Goal: Register for event/course

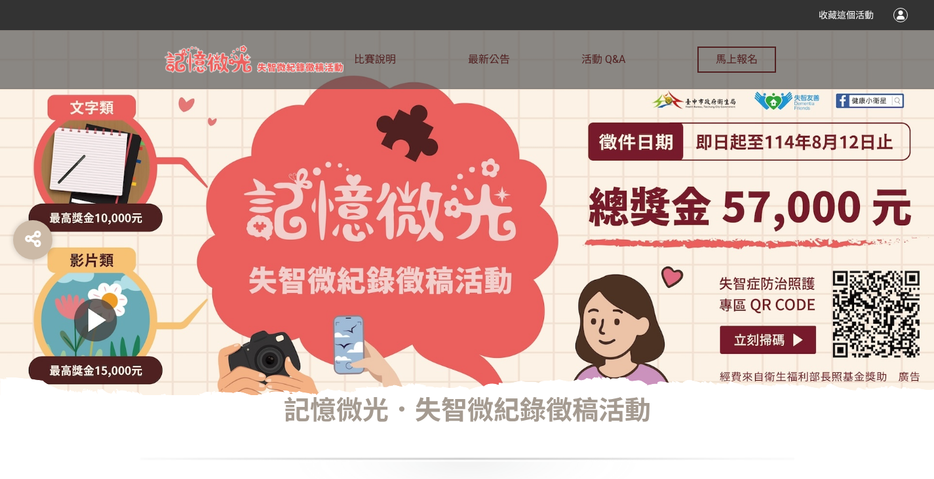
click at [903, 14] on div at bounding box center [901, 15] width 14 height 14
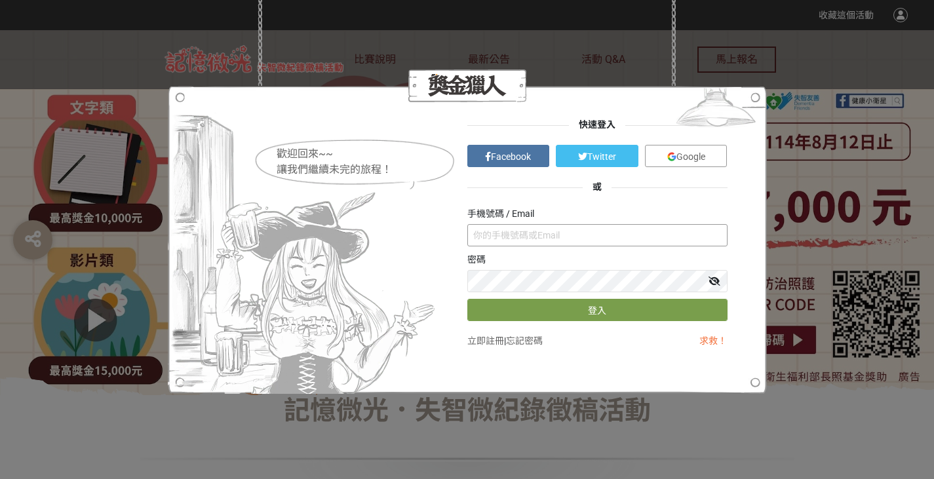
click at [502, 231] on input "text" at bounding box center [597, 235] width 260 height 22
type input "ㄈ"
type input "Z"
type input "zxc93126@gmail.com"
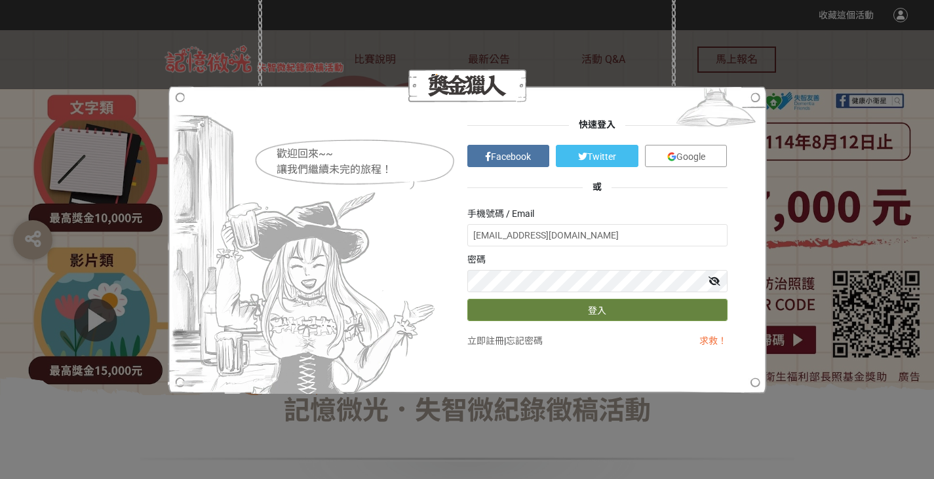
click at [575, 313] on button "登入" at bounding box center [597, 310] width 260 height 22
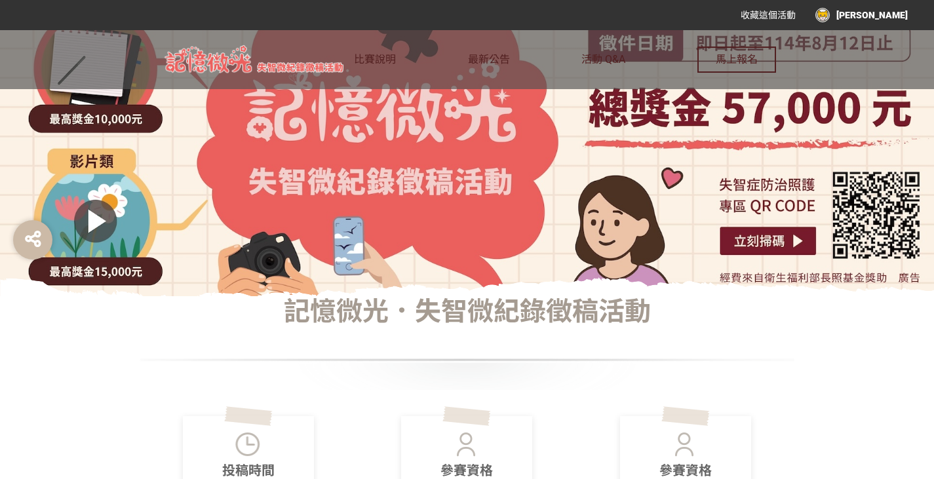
scroll to position [197, 0]
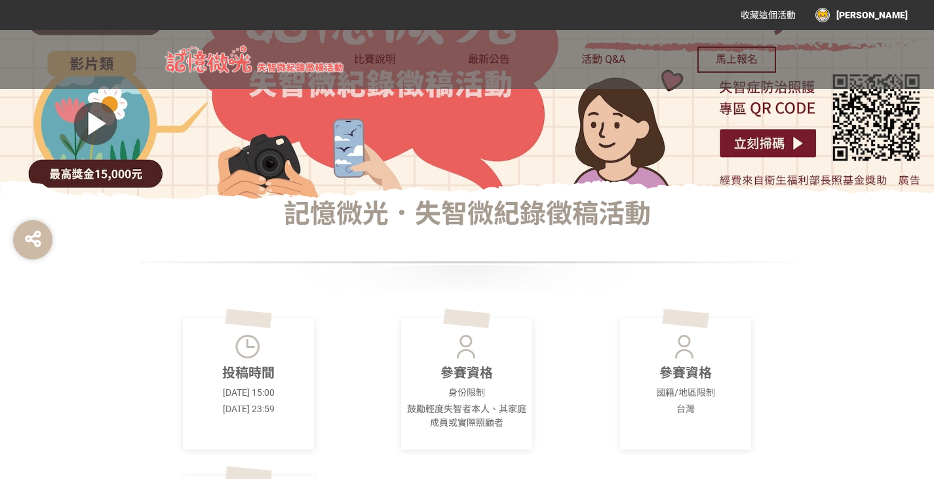
click at [888, 16] on div "[PERSON_NAME]" at bounding box center [862, 15] width 92 height 14
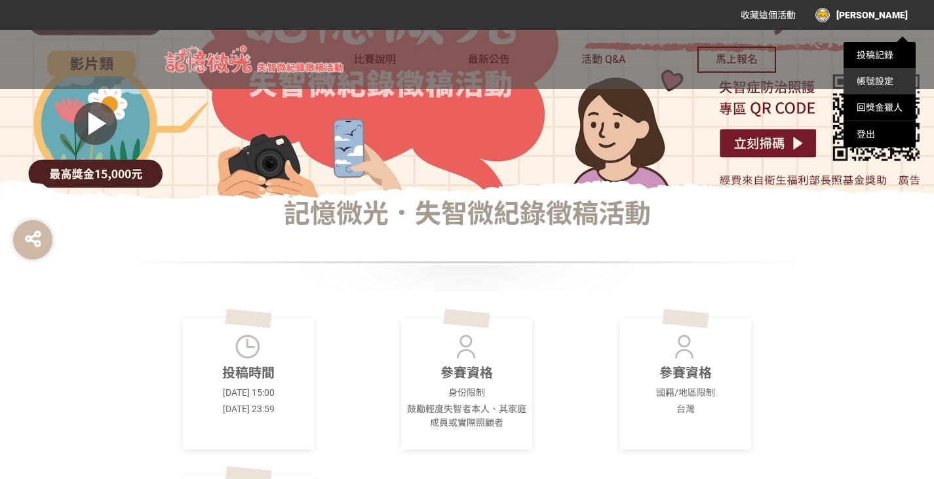
click at [870, 79] on link "帳號設定" at bounding box center [875, 81] width 37 height 10
click at [892, 53] on link "投稿記錄" at bounding box center [875, 55] width 37 height 10
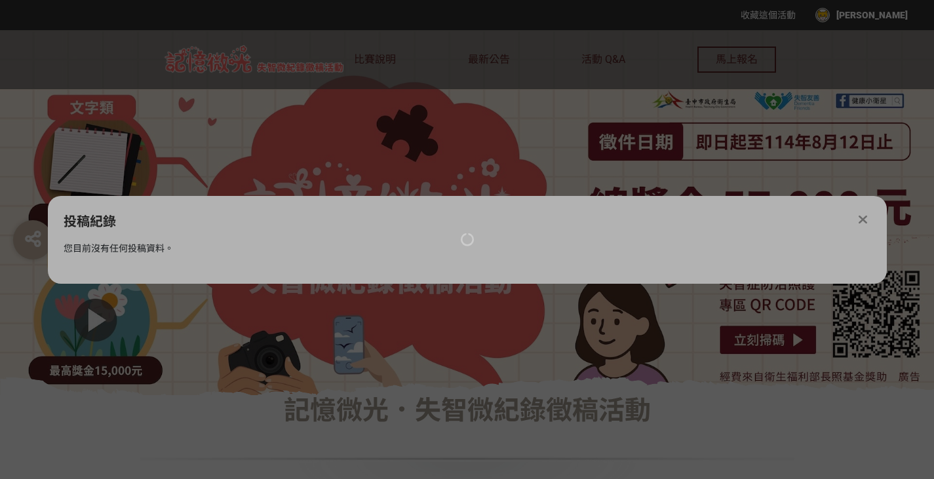
scroll to position [0, 0]
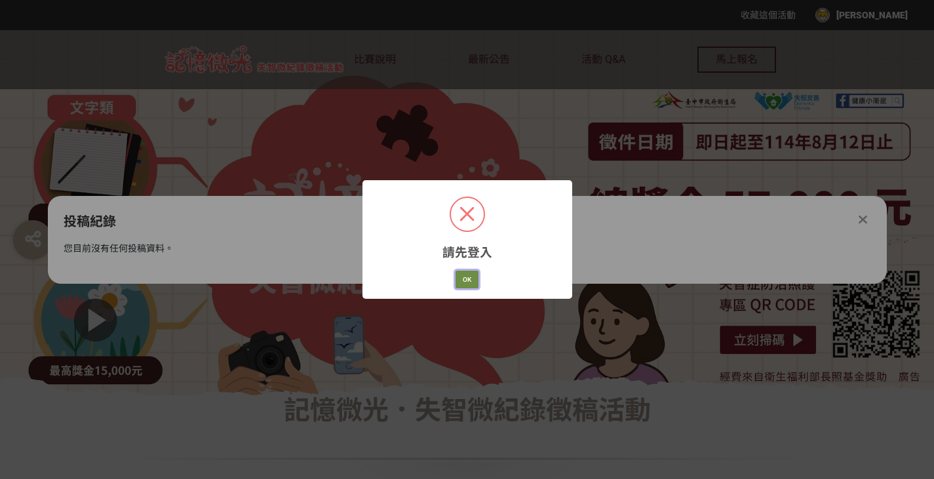
click at [471, 284] on button "OK" at bounding box center [467, 280] width 23 height 18
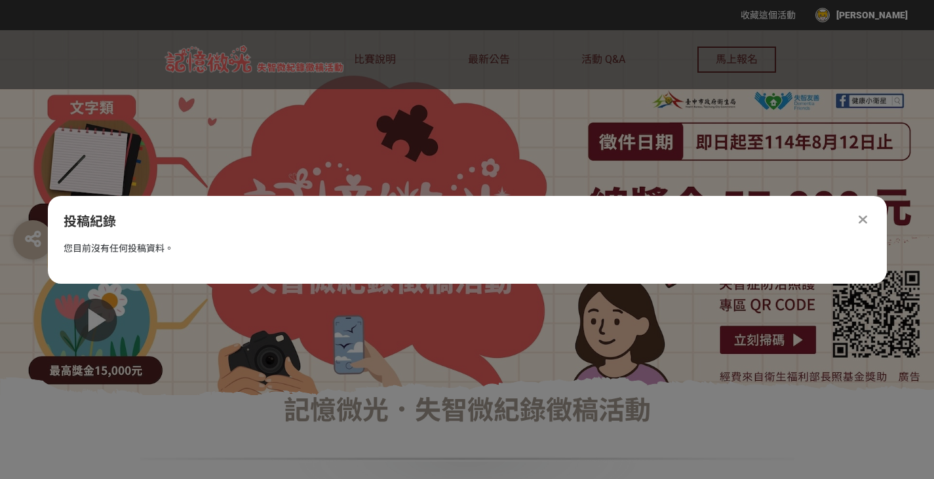
click at [651, 147] on div at bounding box center [467, 212] width 934 height 365
click at [871, 224] on div at bounding box center [864, 220] width 16 height 16
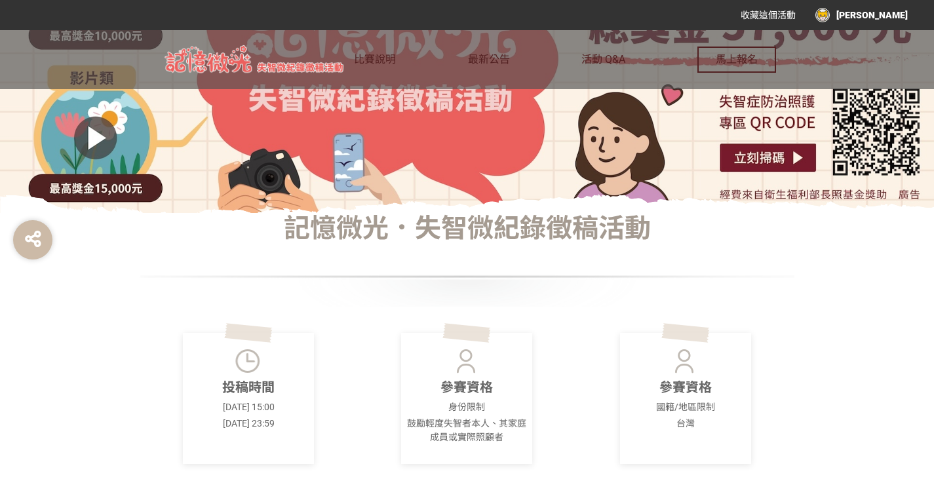
scroll to position [197, 0]
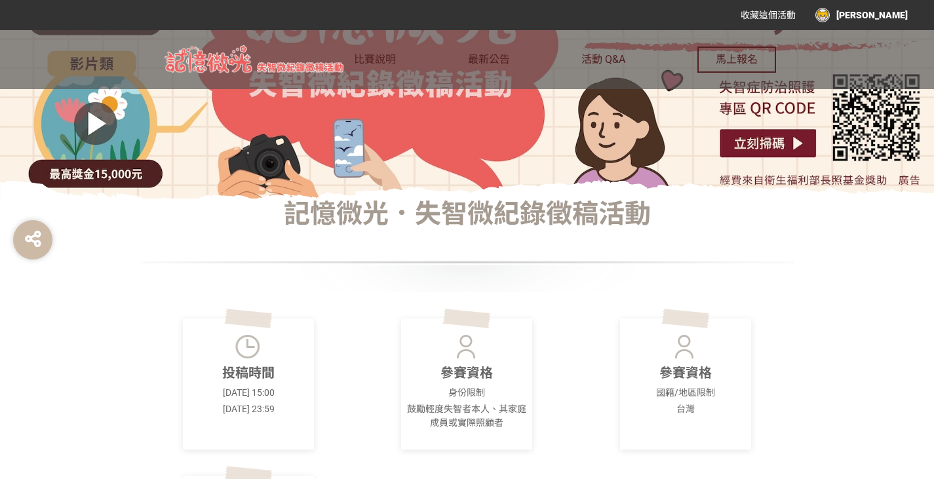
click at [903, 26] on div "收藏這個活動 宜靜" at bounding box center [814, 15] width 187 height 24
click at [898, 19] on div "宜靜" at bounding box center [862, 15] width 92 height 14
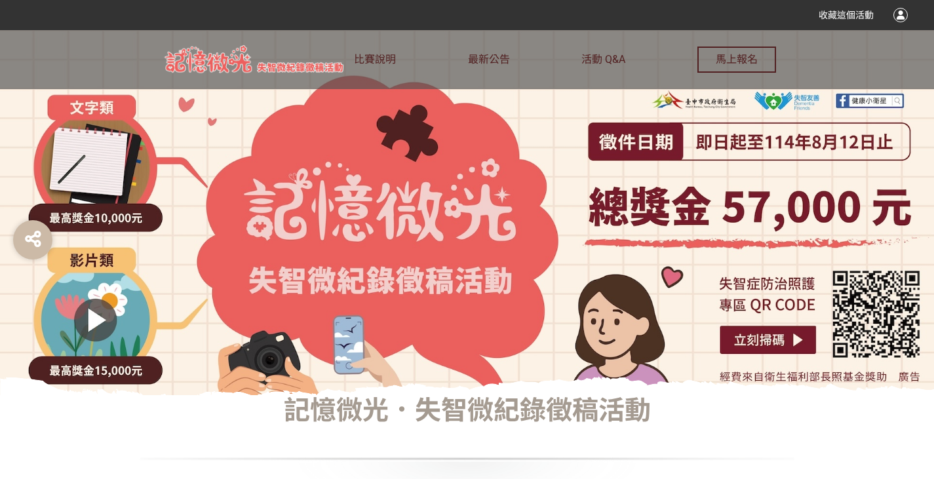
click at [911, 10] on div "收藏這個活動" at bounding box center [467, 15] width 934 height 30
click at [907, 14] on div "收藏這個活動" at bounding box center [467, 15] width 934 height 30
click at [902, 16] on div at bounding box center [901, 15] width 14 height 14
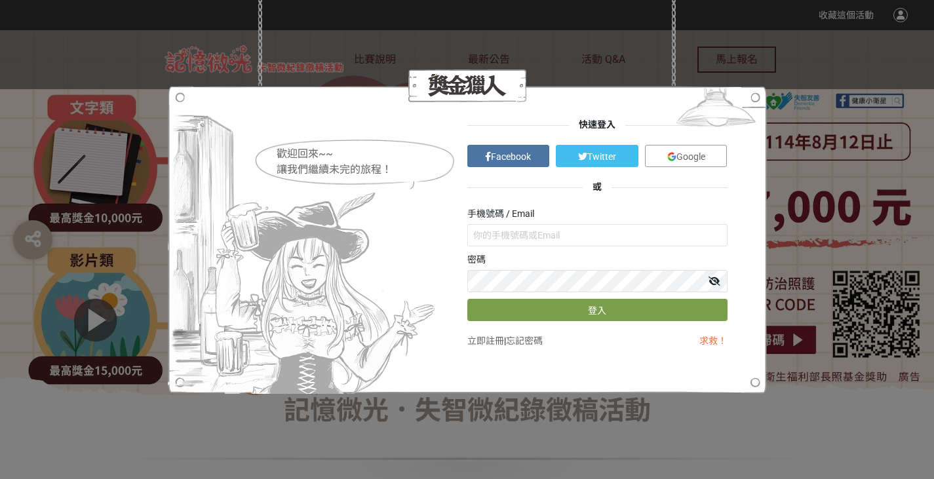
click at [902, 16] on div "歡迎回來~~ 讓我們繼續未完的旅程！ 快速登入 Facebook Twitter Google 或 手機號碼 / Email 密碼 登入 立即註冊 | 忘記密…" at bounding box center [467, 239] width 934 height 479
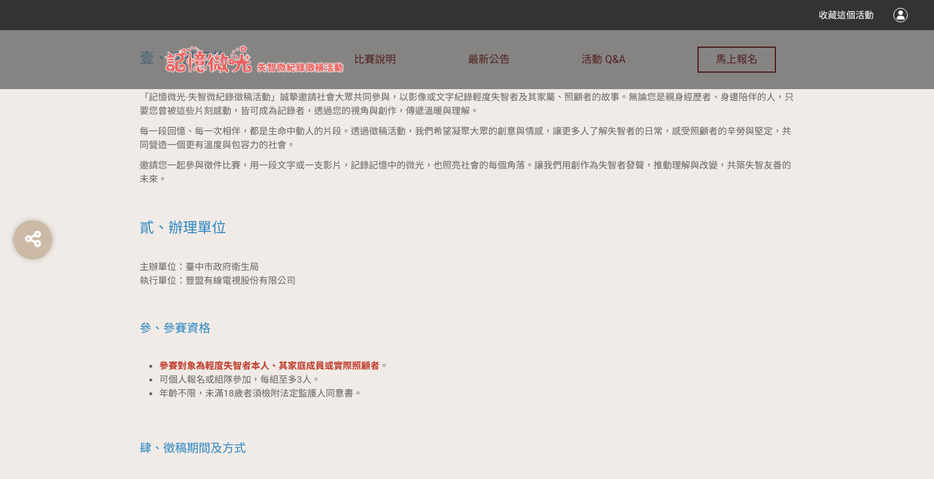
scroll to position [1180, 0]
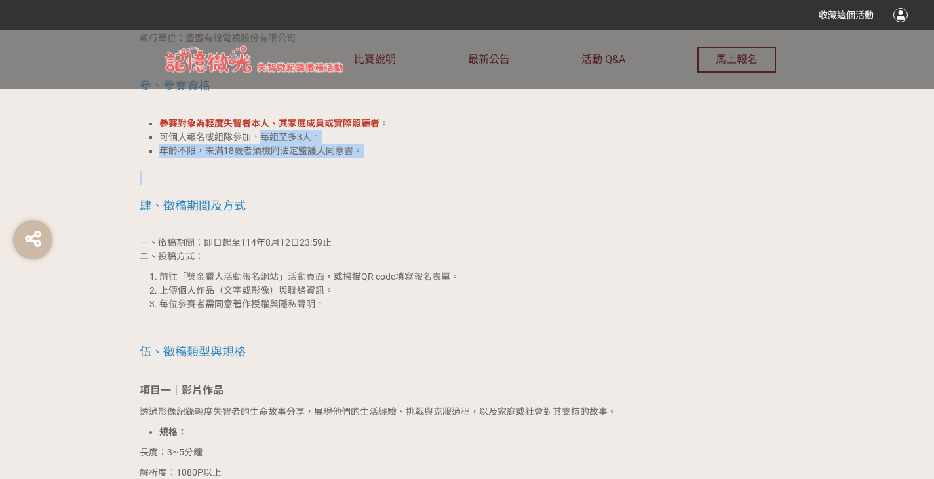
drag, startPoint x: 258, startPoint y: 132, endPoint x: 359, endPoint y: 174, distance: 109.3
click at [360, 175] on h2 at bounding box center [468, 178] width 656 height 14
drag, startPoint x: 441, startPoint y: 176, endPoint x: 57, endPoint y: 121, distance: 387.4
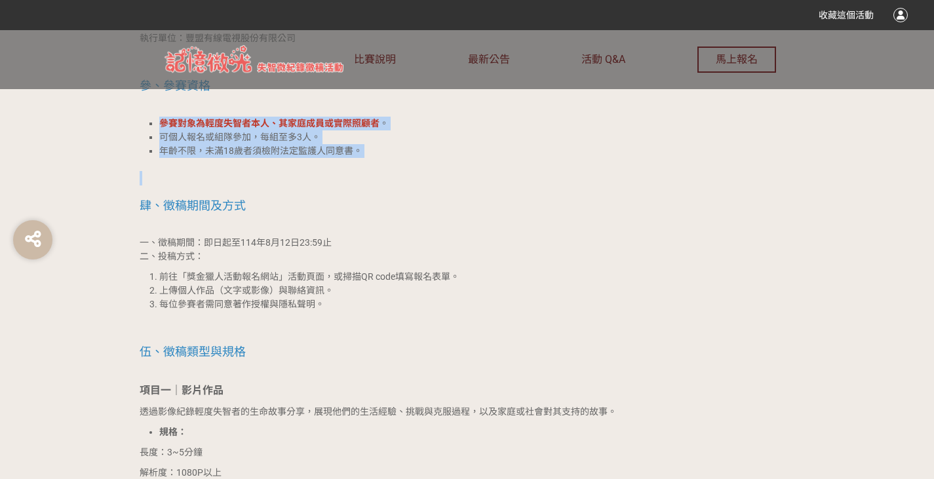
drag, startPoint x: 159, startPoint y: 123, endPoint x: 400, endPoint y: 141, distance: 241.9
click at [400, 141] on ul "參賽對象為輕度失智者本人、其家庭成員或實際照顧者 。 可個人報名或組隊參加，每組至多3人。 年齡不限，未滿18歲者須檢附法定監護人同意書。" at bounding box center [468, 137] width 656 height 41
click at [400, 141] on li "可個人報名或組隊參加，每組至多3人。" at bounding box center [477, 137] width 636 height 14
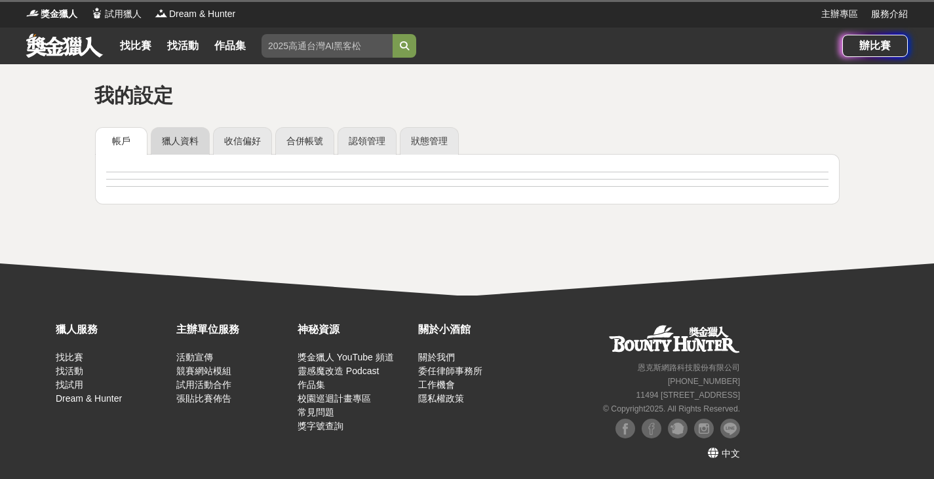
click at [189, 140] on link "獵人資料" at bounding box center [180, 141] width 59 height 28
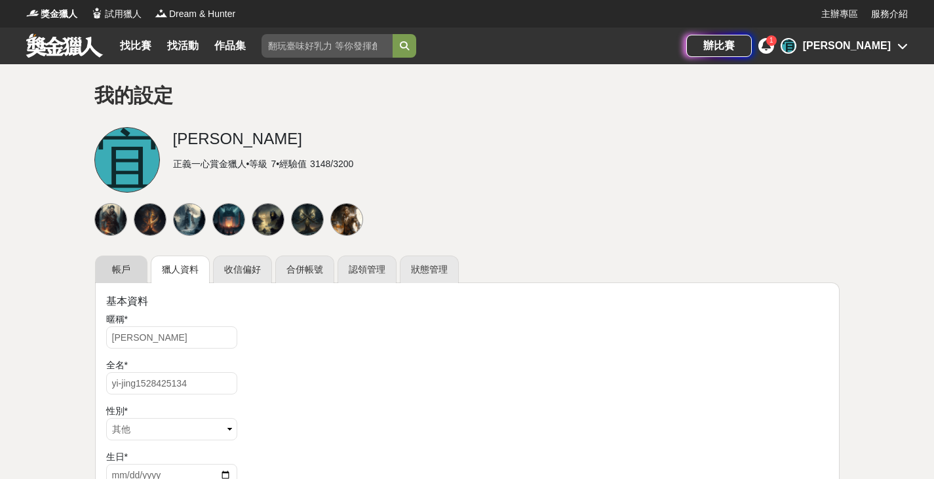
click at [109, 266] on link "帳戶" at bounding box center [121, 270] width 52 height 28
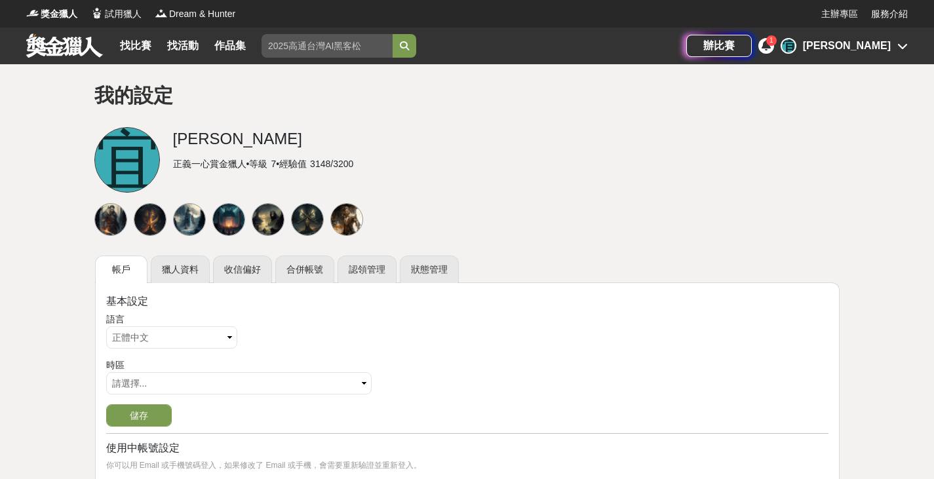
click at [774, 50] on div "1" at bounding box center [767, 46] width 16 height 16
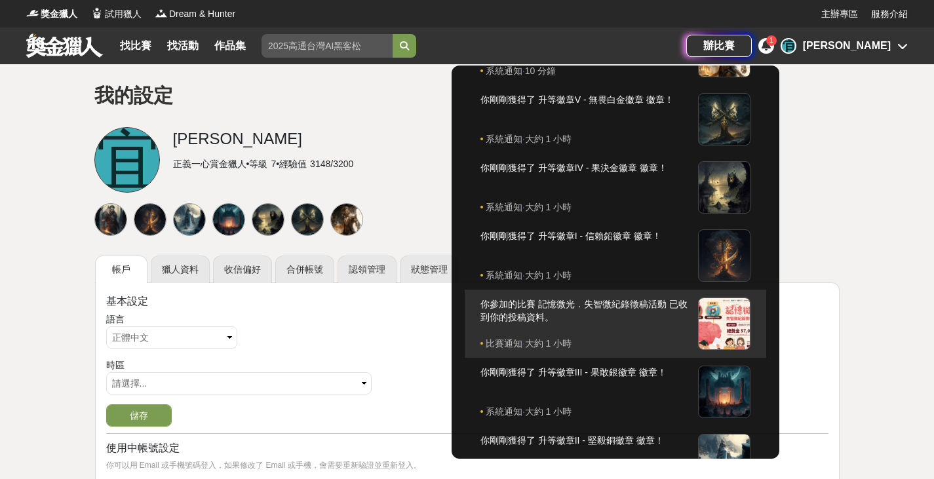
scroll to position [131, 0]
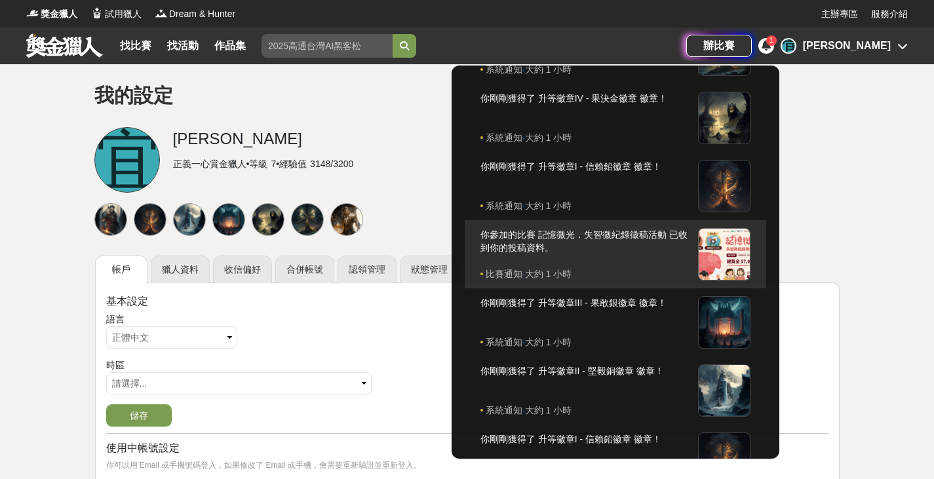
click at [751, 259] on div at bounding box center [724, 254] width 52 height 52
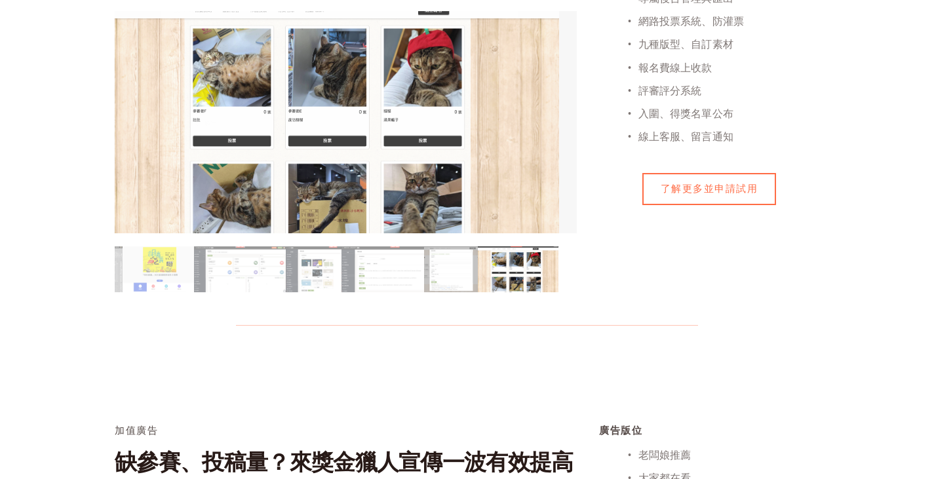
scroll to position [525, 0]
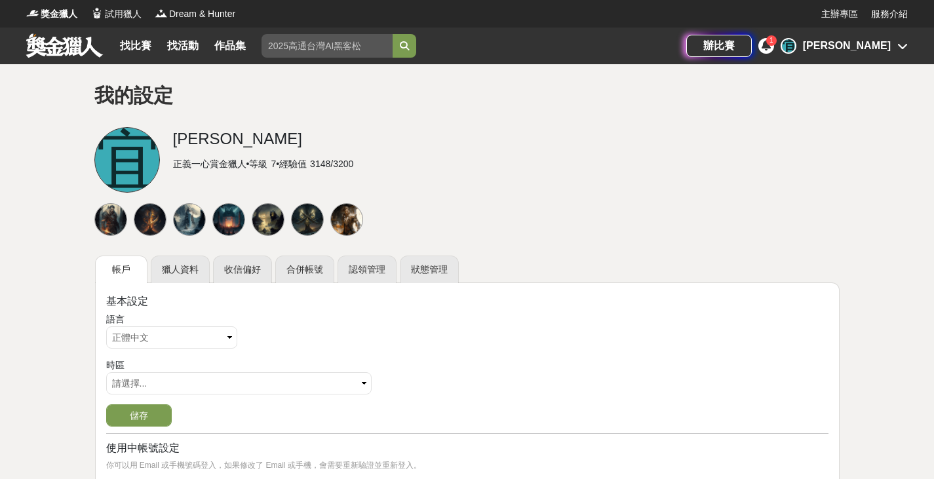
click at [898, 41] on icon at bounding box center [903, 46] width 10 height 10
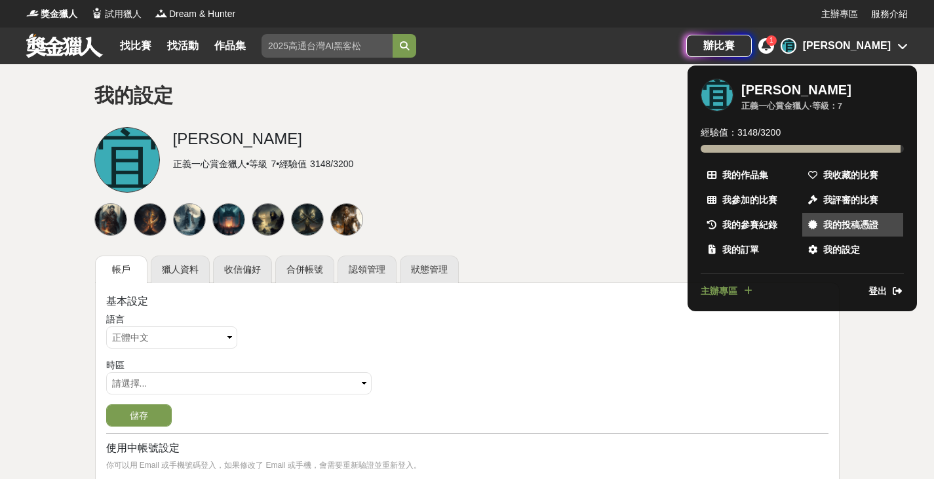
click at [827, 228] on span "我的投稿憑證" at bounding box center [850, 225] width 55 height 14
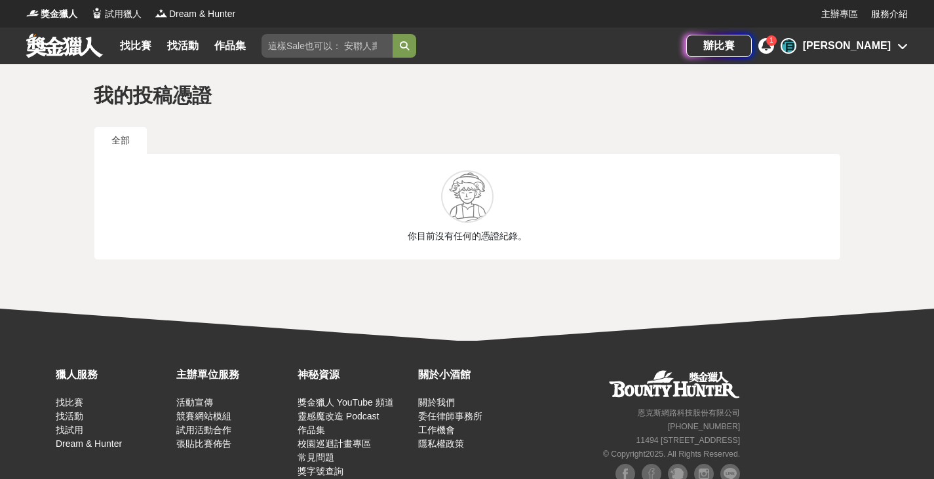
click at [887, 45] on div "[PERSON_NAME]" at bounding box center [847, 46] width 88 height 16
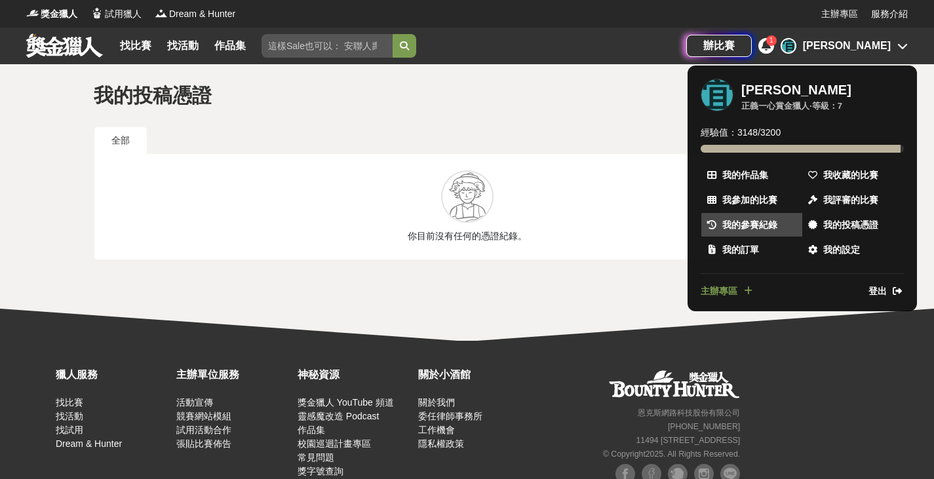
click at [762, 229] on span "我的參賽紀錄" at bounding box center [750, 225] width 55 height 14
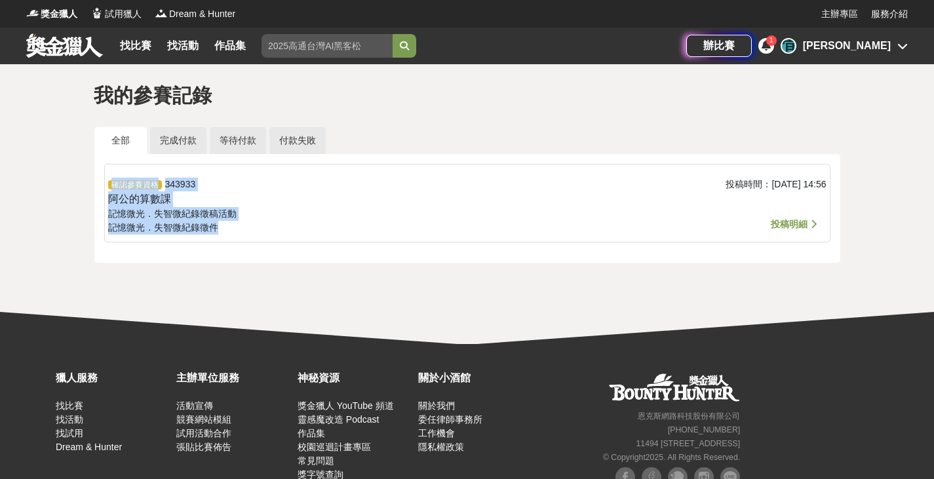
drag, startPoint x: 113, startPoint y: 188, endPoint x: 344, endPoint y: 239, distance: 235.6
click at [344, 239] on div "確認參賽資格 343933 阿公的算數課 記憶微光．失智微紀錄徵稿活動 記憶微光．失智微紀錄 徵件 投稿時間： 2025-08-11 14:56 投稿明細" at bounding box center [467, 203] width 726 height 79
drag, startPoint x: 117, startPoint y: 185, endPoint x: 424, endPoint y: 252, distance: 314.7
click at [424, 252] on div "確認參賽資格 343933 阿公的算數課 記憶微光．失智微紀錄徵稿活動 記憶微光．失智微紀錄 徵件 投稿時間： 2025-08-11 14:56 投稿明細 投…" at bounding box center [467, 208] width 746 height 109
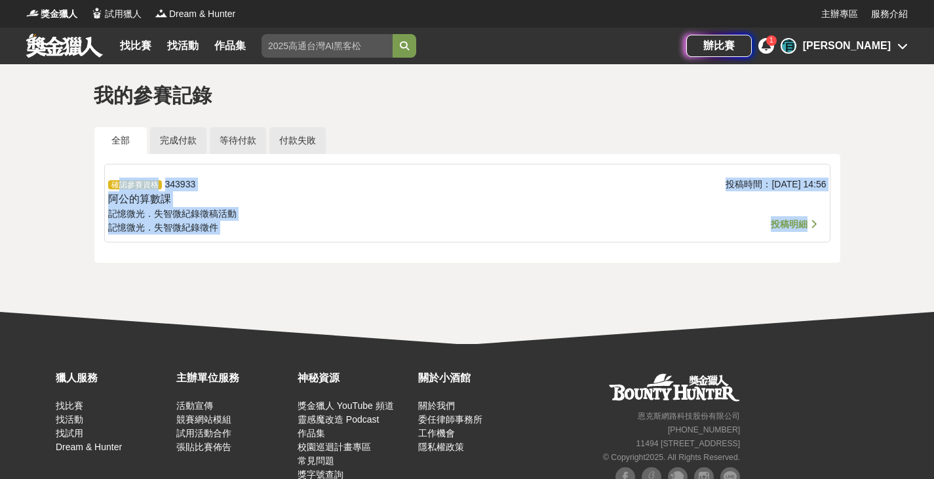
click at [424, 252] on div "確認參賽資格 343933 阿公的算數課 記憶微光．失智微紀錄徵稿活動 記憶微光．失智微紀錄 徵件 投稿時間： 2025-08-11 14:56 投稿明細 投…" at bounding box center [467, 208] width 746 height 109
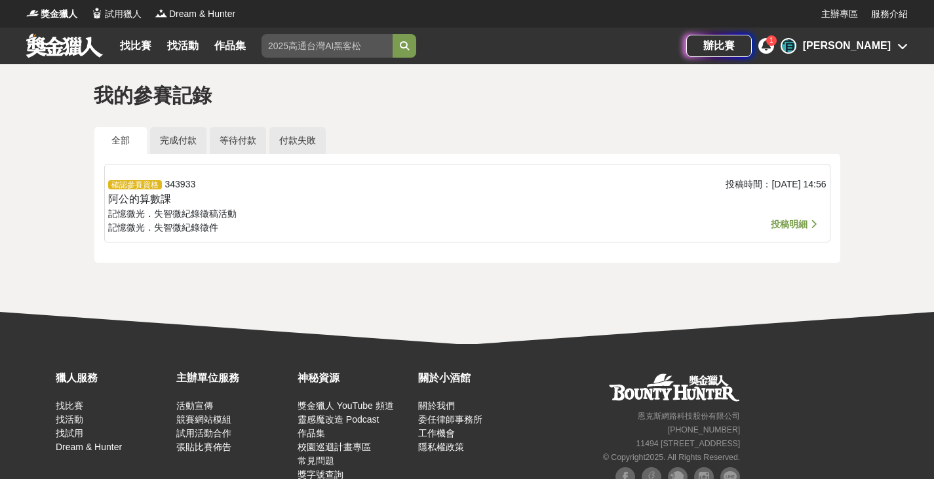
click at [783, 226] on span "投稿明細" at bounding box center [789, 224] width 37 height 10
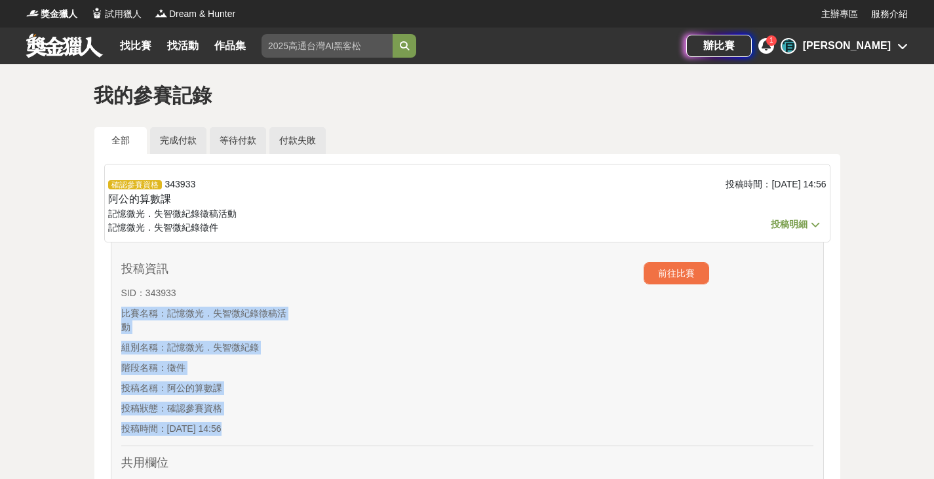
drag, startPoint x: 266, startPoint y: 289, endPoint x: 370, endPoint y: 358, distance: 124.9
click at [370, 358] on div "投稿資訊 SID： 343933 比賽名稱： 記憶微光．失智微紀錄徵稿活動 組別名稱： 記憶微光．失智微紀錄 階段名稱： 徵件 投稿名稱： 阿公的算數課 投稿…" at bounding box center [467, 349] width 692 height 194
click at [370, 358] on div at bounding box center [380, 352] width 173 height 180
drag, startPoint x: 233, startPoint y: 296, endPoint x: 308, endPoint y: 405, distance: 132.0
click at [307, 405] on div "投稿資訊 SID： 343933 比賽名稱： 記憶微光．失智微紀錄徵稿活動 組別名稱： 記憶微光．失智微紀錄 階段名稱： 徵件 投稿名稱： 阿公的算數課 投稿…" at bounding box center [467, 349] width 692 height 194
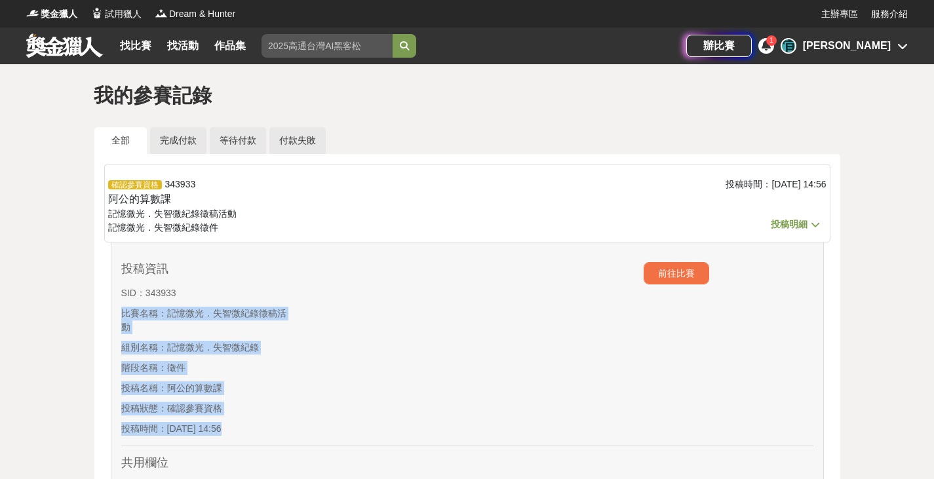
click at [308, 404] on div at bounding box center [380, 352] width 173 height 180
drag, startPoint x: 151, startPoint y: 301, endPoint x: 327, endPoint y: 412, distance: 208.1
click at [327, 412] on div "投稿資訊 SID： 343933 比賽名稱： 記憶微光．失智微紀錄徵稿活動 組別名稱： 記憶微光．失智微紀錄 階段名稱： 徵件 投稿名稱： 阿公的算數課 投稿…" at bounding box center [467, 349] width 692 height 194
click at [327, 412] on div at bounding box center [380, 352] width 173 height 180
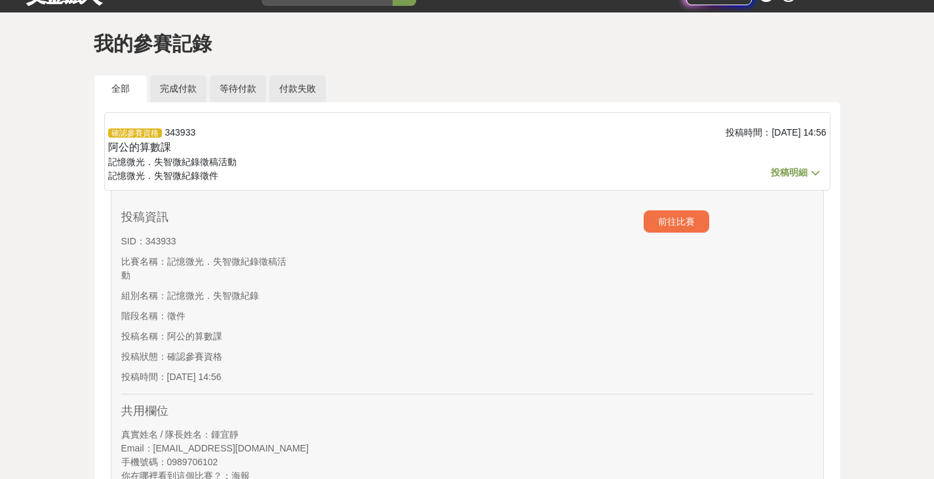
scroll to position [131, 0]
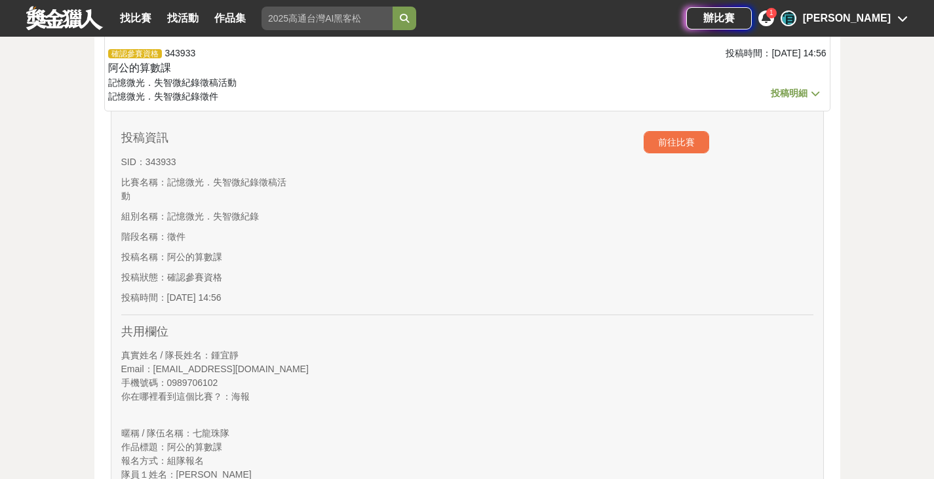
drag, startPoint x: 129, startPoint y: 146, endPoint x: 260, endPoint y: 308, distance: 208.8
click at [260, 308] on div "投稿資訊 SID： 343933 比賽名稱： 記憶微光．失智微紀錄徵稿活動 組別名稱： 記憶微光．失智微紀錄 階段名稱： 徵件 投稿名稱： 阿公的算數課 投稿…" at bounding box center [207, 221] width 173 height 180
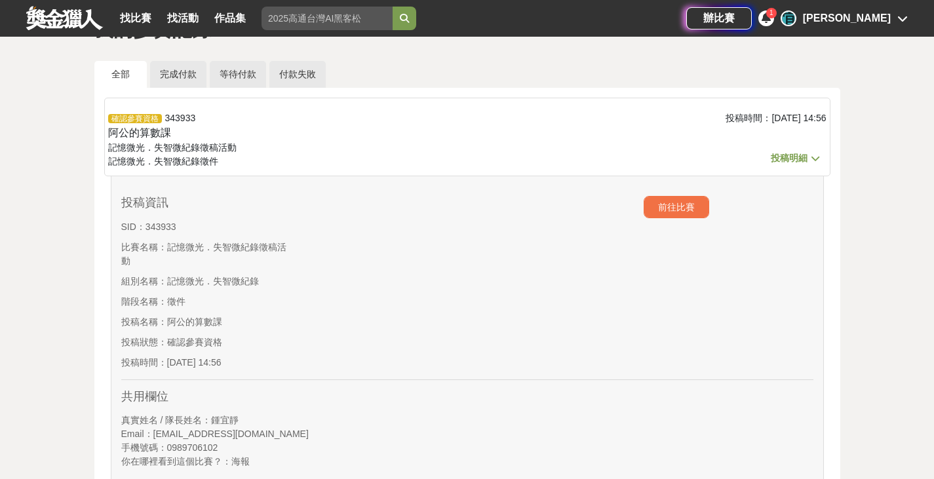
scroll to position [66, 0]
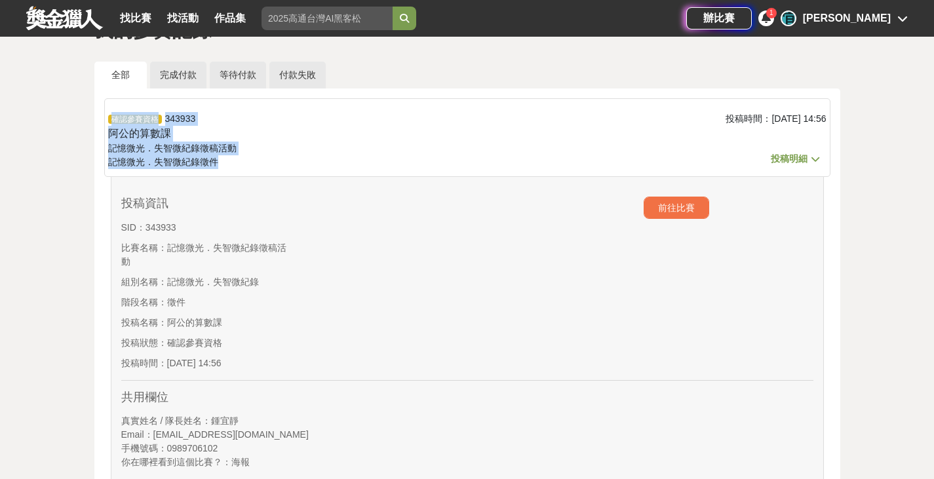
drag, startPoint x: 162, startPoint y: 116, endPoint x: 282, endPoint y: 161, distance: 128.2
click at [282, 161] on div "確認參賽資格 343933 阿公的算數課 記憶微光．失智微紀錄徵稿活動 記憶微光．失智微紀錄 徵件" at bounding box center [347, 141] width 479 height 58
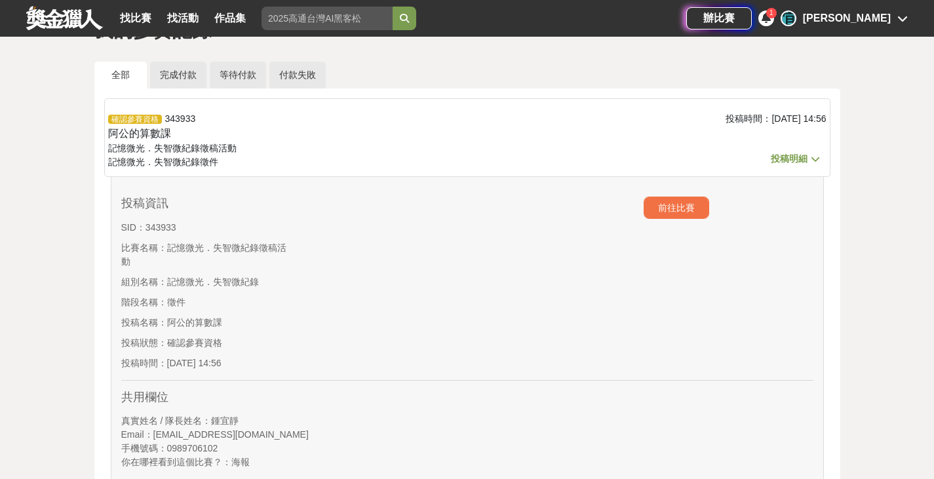
click at [790, 157] on span "投稿明細" at bounding box center [789, 158] width 37 height 10
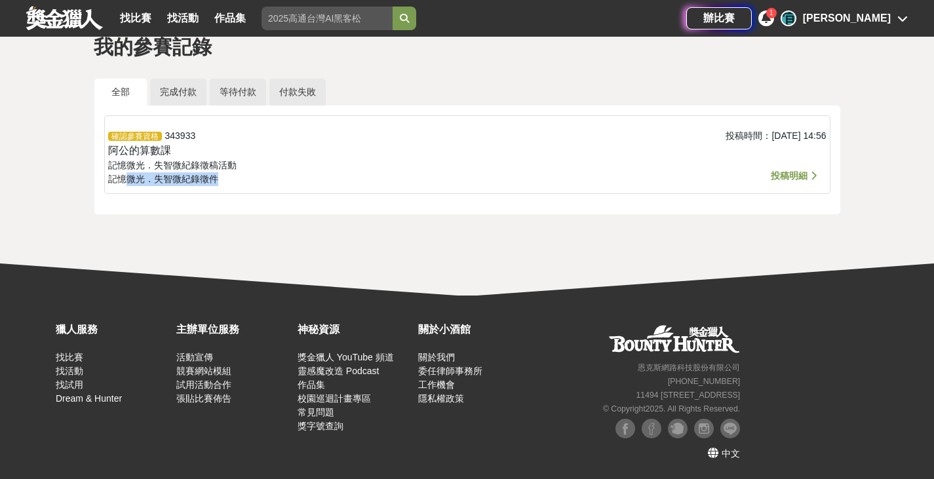
drag, startPoint x: 127, startPoint y: 174, endPoint x: 353, endPoint y: 205, distance: 228.4
click at [353, 205] on div "確認參賽資格 343933 阿公的算數課 記憶微光．失智微紀錄徵稿活動 記憶微光．失智微紀錄 徵件 投稿時間： 2025-08-11 14:56 投稿明細 投…" at bounding box center [467, 160] width 746 height 109
drag, startPoint x: 62, startPoint y: 155, endPoint x: 395, endPoint y: 180, distance: 334.0
click at [395, 180] on div "我的參賽記錄 全部 完成付款 等待付款 付款失敗 確認參賽資格 343933 阿公的算數課 記憶微光．失智微紀錄徵稿活動 記憶微光．失智微紀錄 徵件 投稿時間…" at bounding box center [467, 139] width 934 height 247
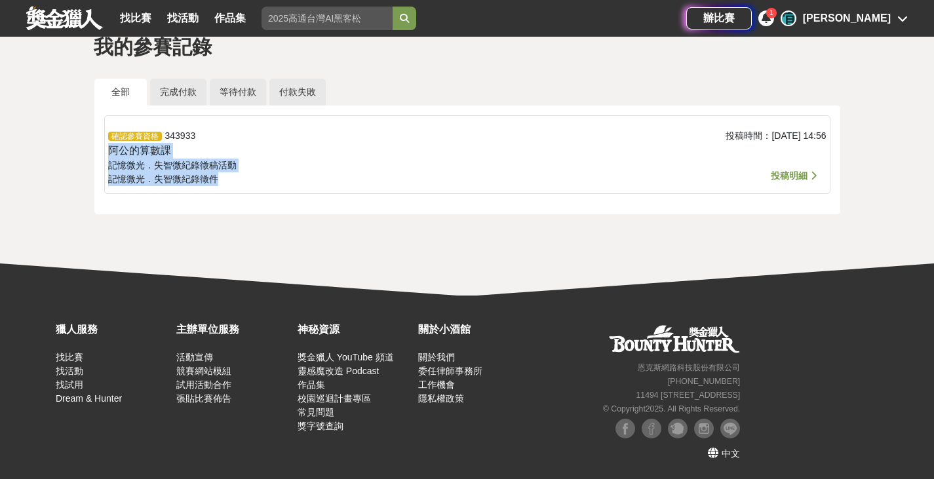
click at [395, 180] on div "確認參賽資格 343933 阿公的算數課 記憶微光．失智微紀錄徵稿活動 記憶微光．失智微紀錄 徵件" at bounding box center [347, 158] width 479 height 58
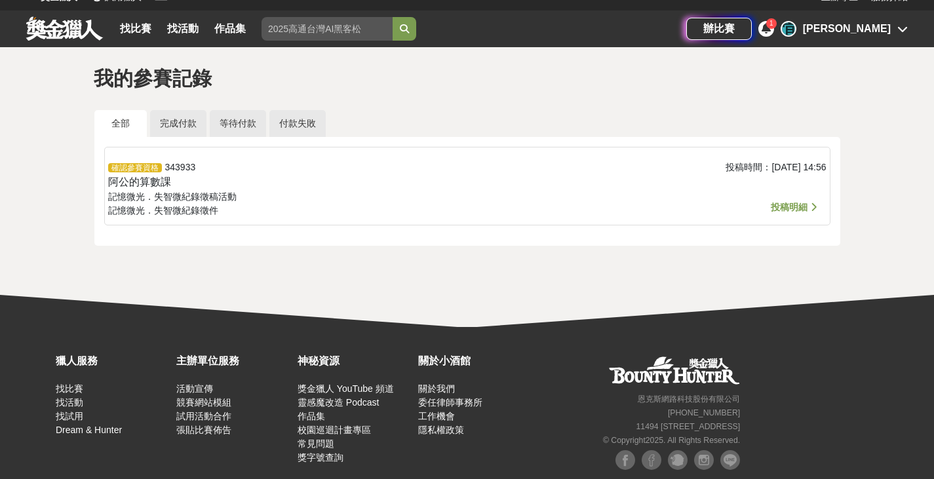
scroll to position [0, 0]
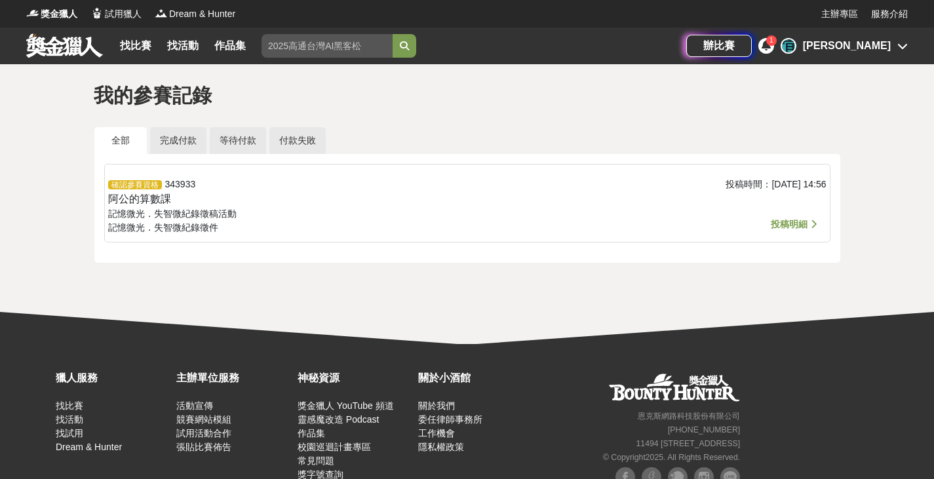
click at [293, 154] on div "確認參賽資格 343933 阿公的算數課 記憶微光．失智微紀錄徵稿活動 記憶微光．失智微紀錄 徵件 投稿時間： 2025-08-11 14:56 投稿明細 投…" at bounding box center [467, 208] width 746 height 109
click at [296, 149] on link "付款失敗" at bounding box center [297, 140] width 56 height 27
click at [131, 137] on link "全部" at bounding box center [120, 140] width 52 height 27
drag, startPoint x: 117, startPoint y: 191, endPoint x: 269, endPoint y: 235, distance: 158.8
click at [269, 235] on div "確認參賽資格 343933 阿公的算數課 記憶微光．失智微紀錄徵稿活動 記憶微光．失智微紀錄 徵件 投稿時間： 2025-08-11 14:56 投稿明細 投…" at bounding box center [467, 208] width 746 height 109
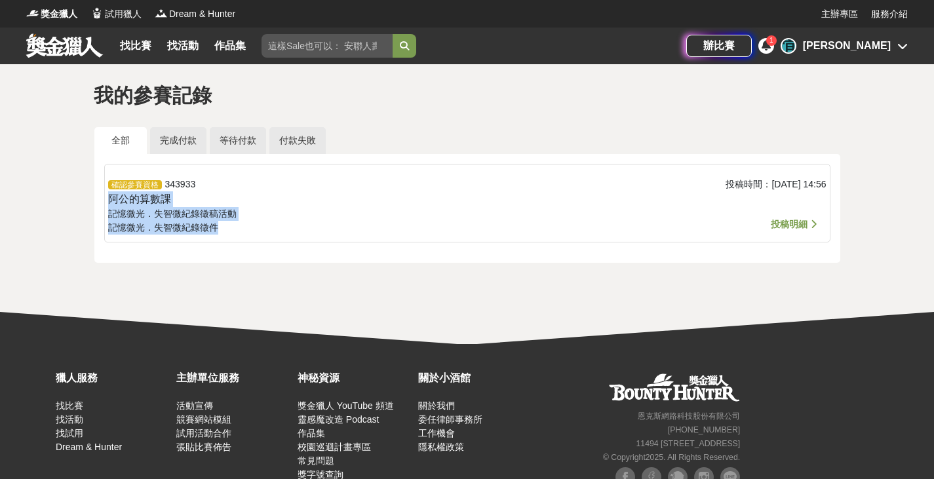
click at [264, 233] on div "確認參賽資格 343933 阿公的算數課 記憶微光．失智微紀錄徵稿活動 記憶微光．失智微紀錄 徵件" at bounding box center [347, 207] width 479 height 58
drag, startPoint x: 305, startPoint y: 239, endPoint x: 60, endPoint y: 188, distance: 249.8
click at [60, 188] on div "我的參賽記錄 全部 完成付款 等待付款 付款失敗 確認參賽資格 343933 阿公的算數課 記憶微光．失智微紀錄徵稿活動 記憶微光．失智微紀錄 徵件 投稿時間…" at bounding box center [467, 187] width 934 height 247
click at [901, 44] on icon at bounding box center [903, 46] width 10 height 10
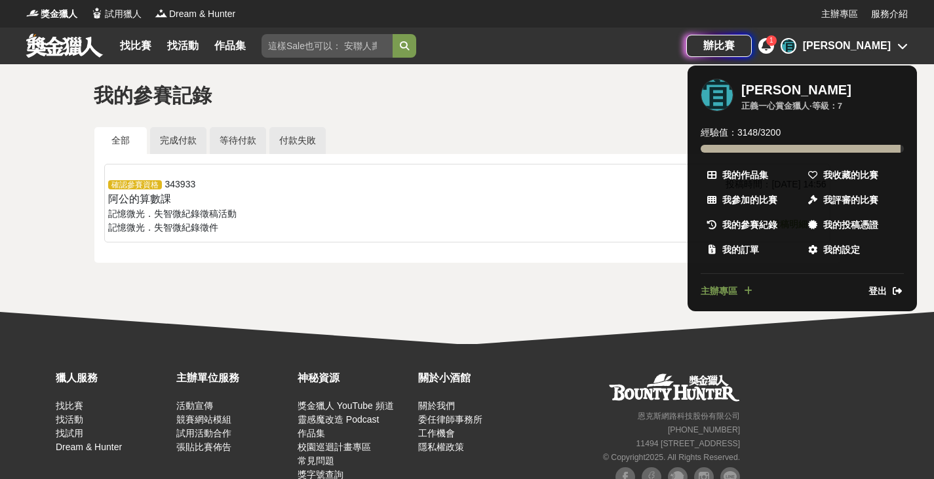
drag, startPoint x: 767, startPoint y: 145, endPoint x: 705, endPoint y: 117, distance: 68.1
click at [766, 145] on span at bounding box center [801, 149] width 200 height 8
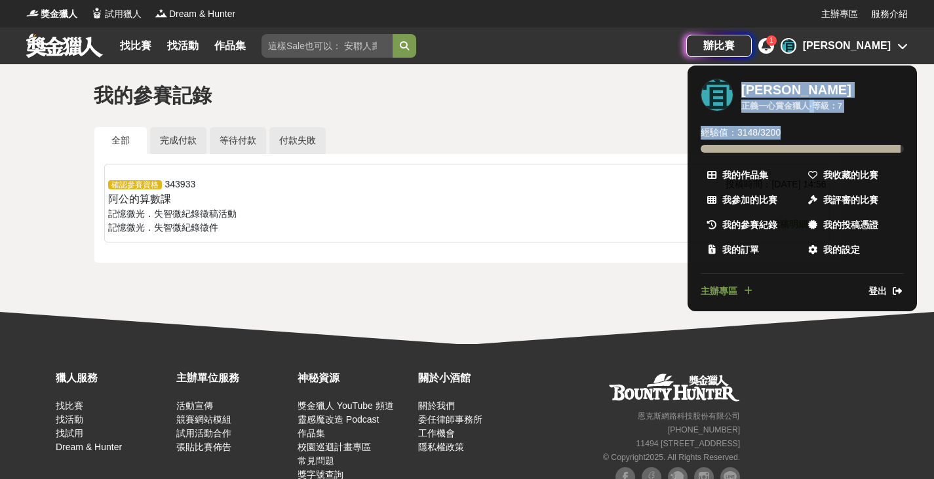
drag, startPoint x: 704, startPoint y: 117, endPoint x: 829, endPoint y: 132, distance: 125.5
click at [829, 132] on ul "宜 宜靜 正義一心賞金獵人 · 等級： 7 經驗值： 3148 / 3200 我的作品集 我收藏的比賽 我參加的比賽 我評審的比賽 我的參賽紀錄 我的投稿憑證…" at bounding box center [802, 189] width 229 height 246
click at [875, 295] on span "登出" at bounding box center [878, 292] width 18 height 14
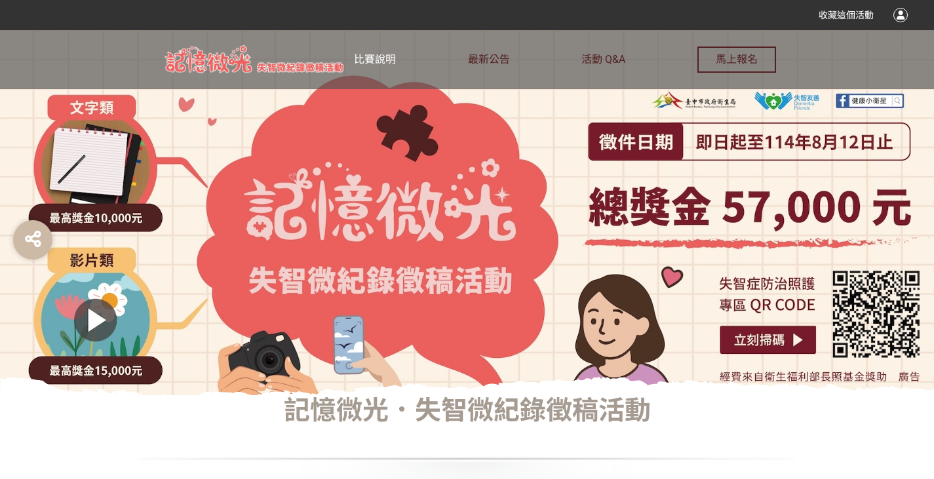
click at [366, 60] on span "比賽說明" at bounding box center [375, 59] width 42 height 12
click at [480, 56] on span "最新公告" at bounding box center [489, 59] width 42 height 12
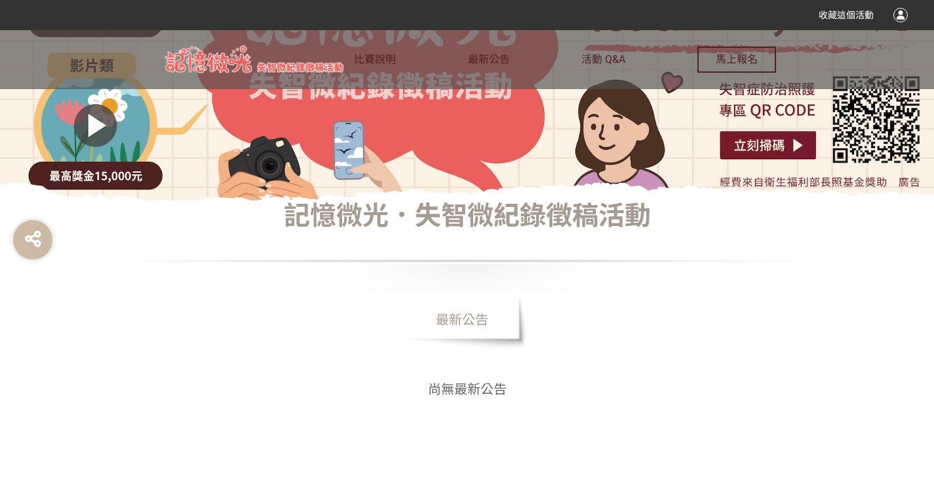
scroll to position [328, 0]
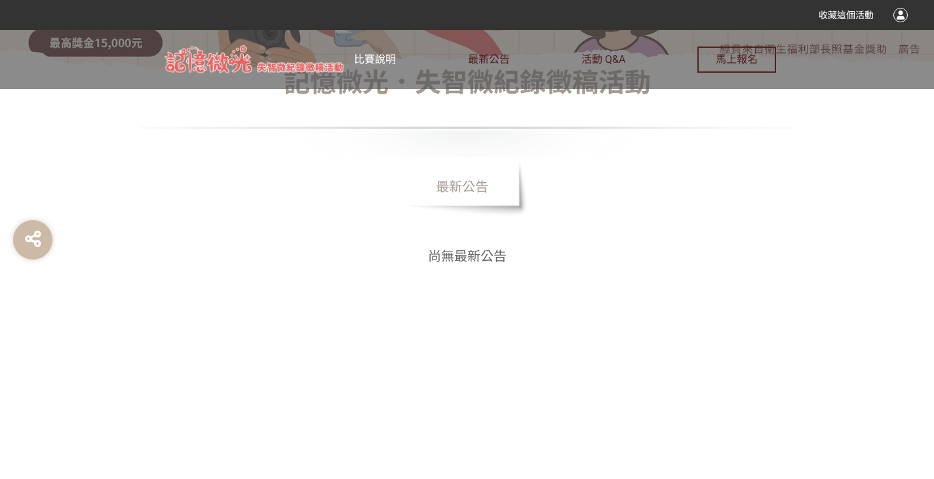
click at [373, 49] on link "比賽說明" at bounding box center [375, 59] width 42 height 59
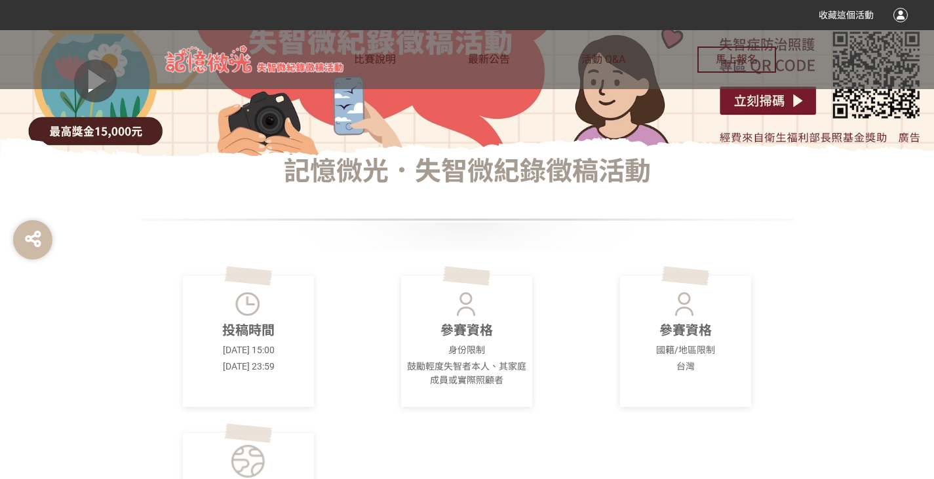
scroll to position [393, 0]
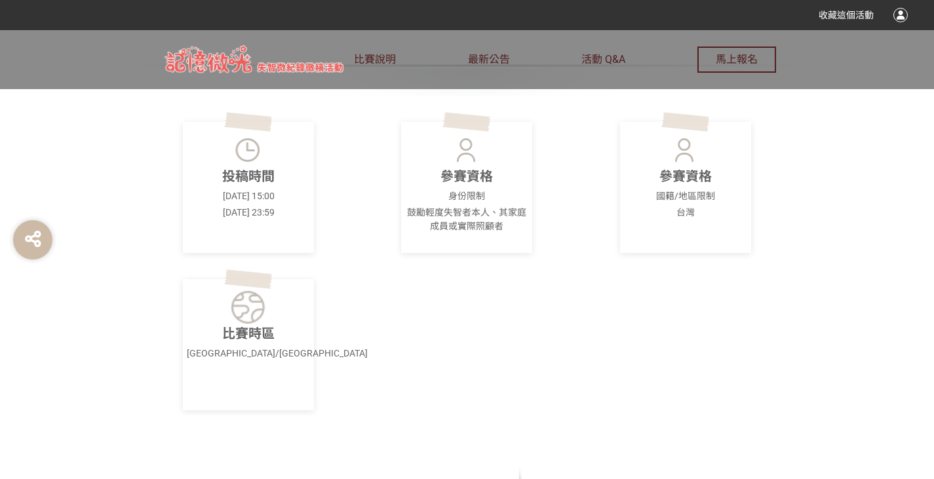
drag, startPoint x: 202, startPoint y: 212, endPoint x: 300, endPoint y: 212, distance: 98.3
click at [300, 212] on p "[DATE] 23:59" at bounding box center [248, 213] width 123 height 14
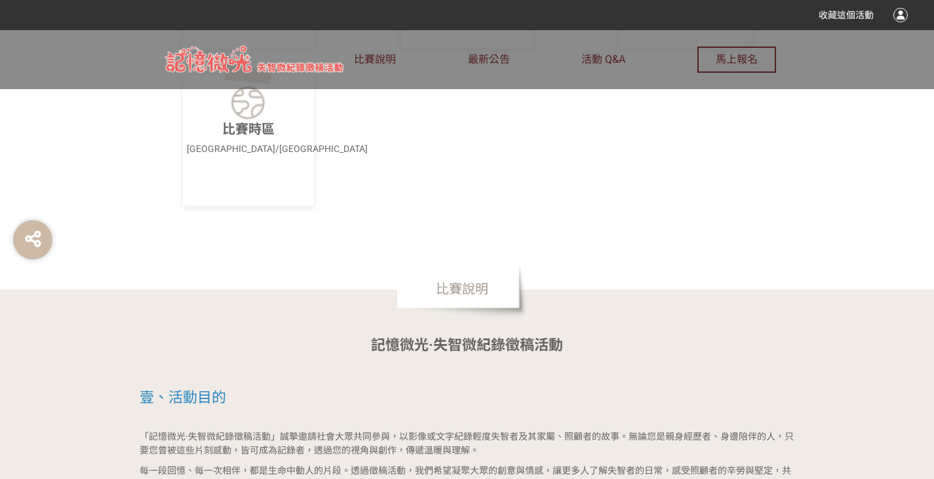
scroll to position [787, 0]
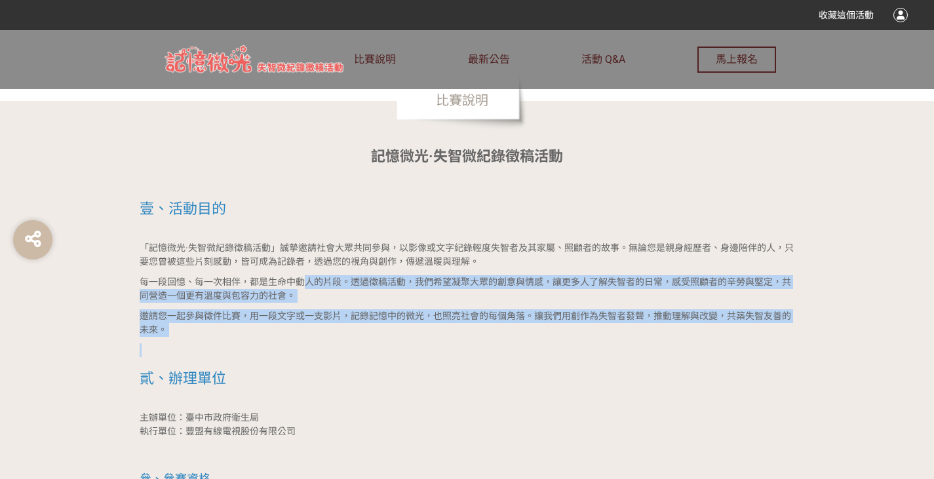
drag, startPoint x: 452, startPoint y: 324, endPoint x: 514, endPoint y: 351, distance: 67.2
click at [514, 351] on p at bounding box center [468, 351] width 656 height 14
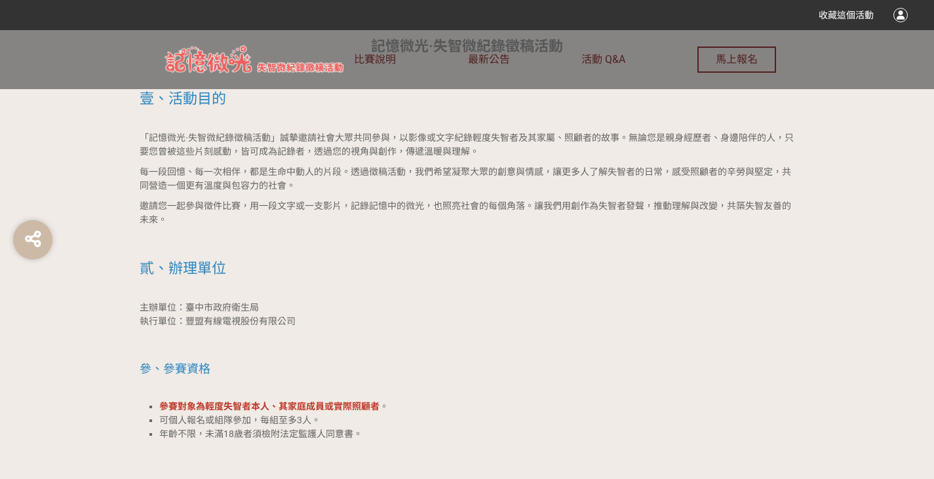
scroll to position [1115, 0]
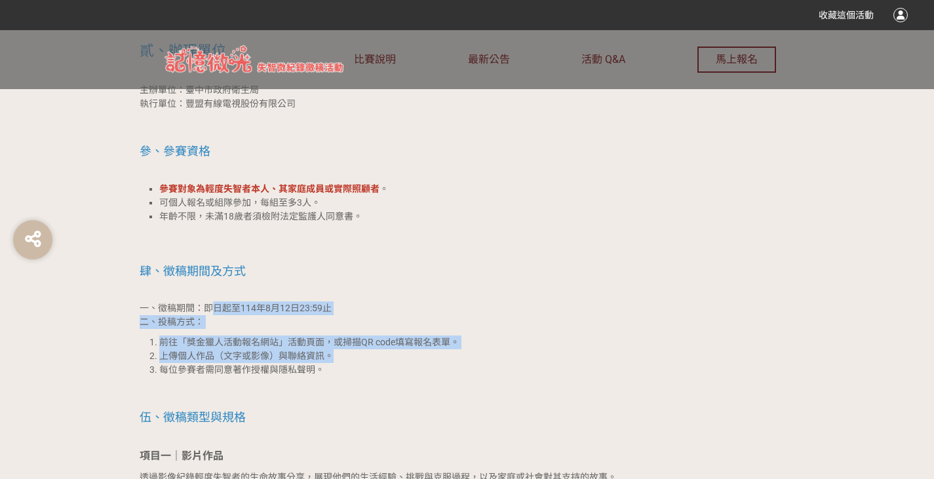
drag, startPoint x: 212, startPoint y: 304, endPoint x: 486, endPoint y: 389, distance: 287.2
click at [486, 389] on p at bounding box center [468, 391] width 656 height 14
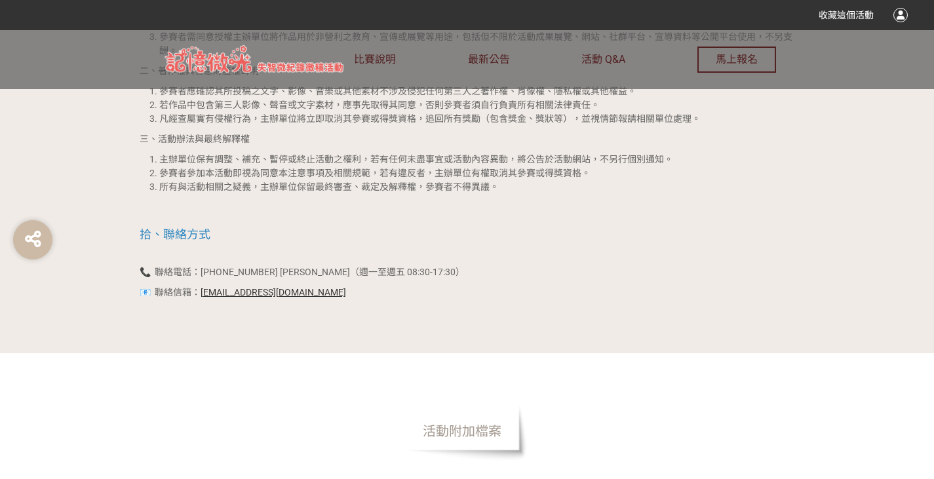
scroll to position [2360, 0]
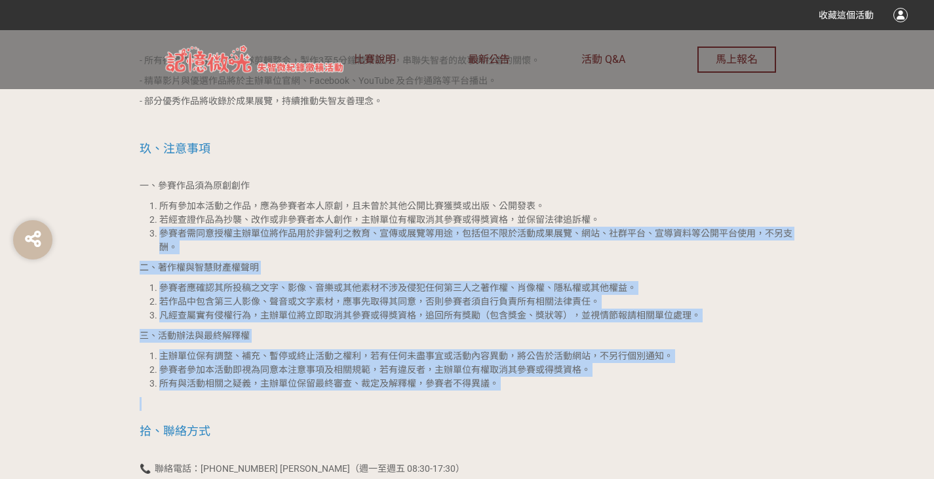
drag, startPoint x: 104, startPoint y: 216, endPoint x: 587, endPoint y: 380, distance: 509.8
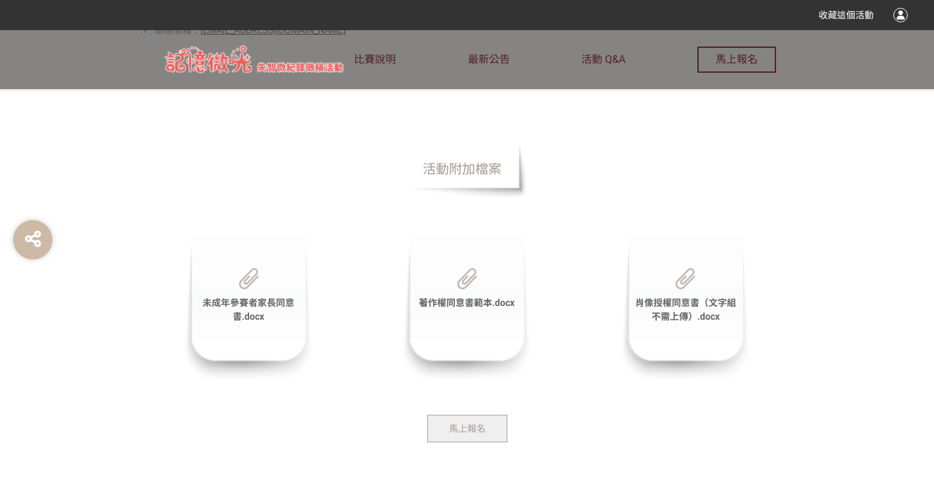
scroll to position [3009, 0]
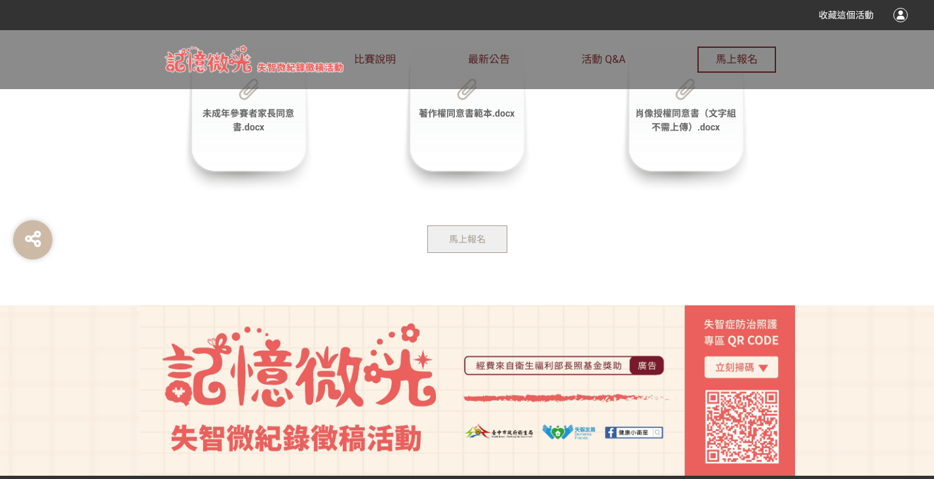
click at [896, 14] on div at bounding box center [901, 15] width 14 height 14
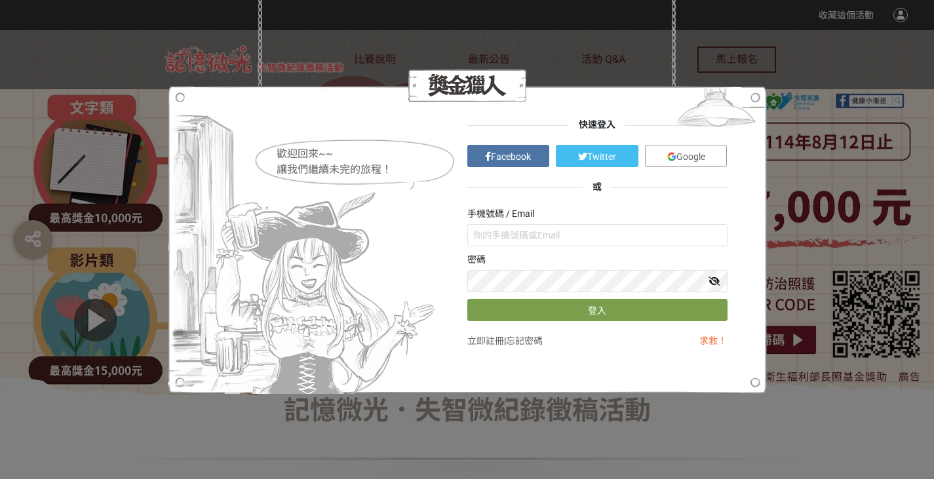
scroll to position [0, 0]
